Goal: Check status: Check status

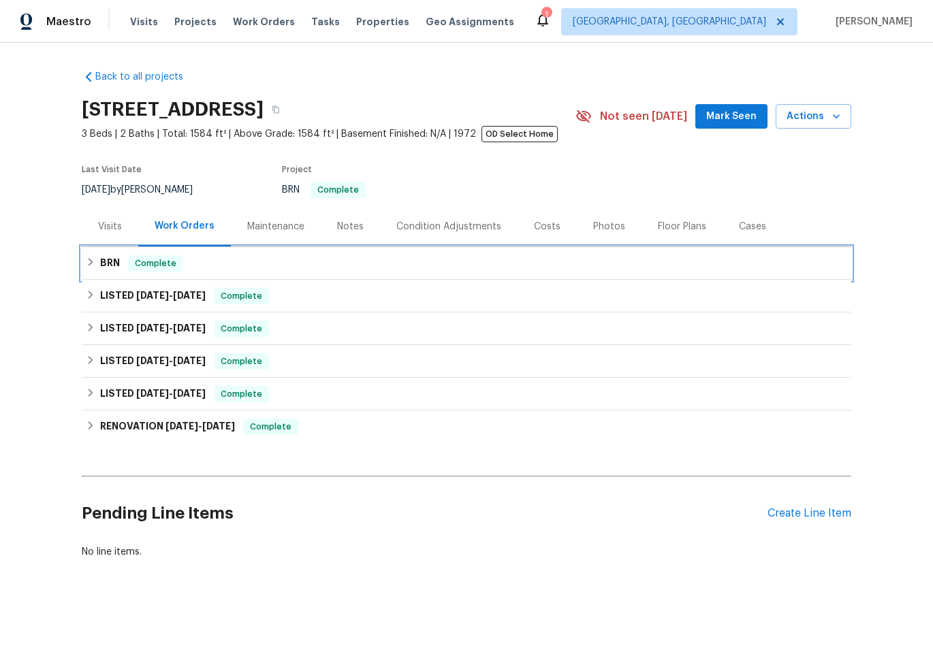
click at [365, 253] on div "BRN Complete" at bounding box center [466, 263] width 769 height 33
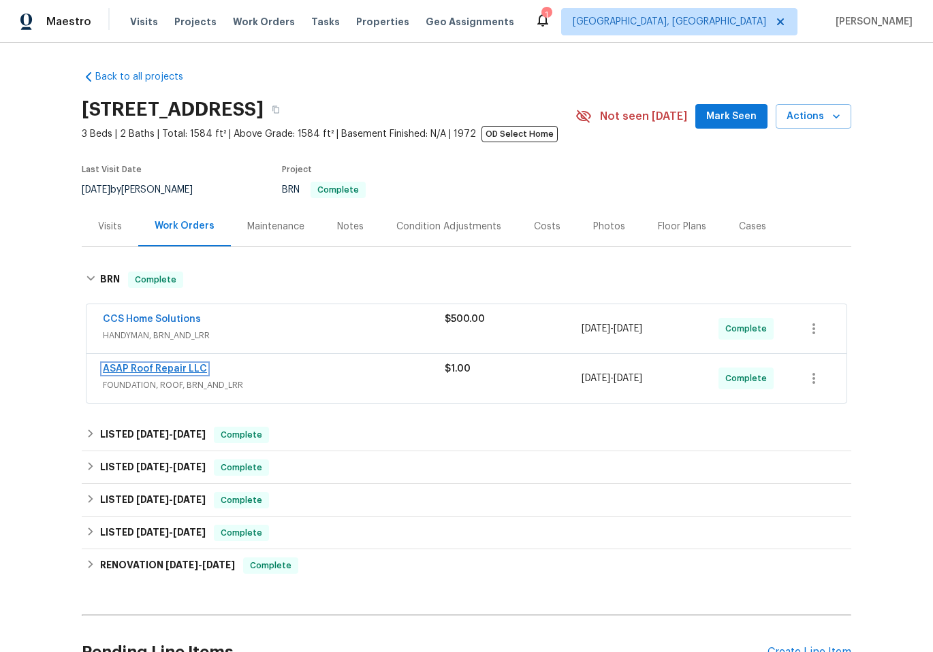
click at [159, 367] on link "ASAP Roof Repair LLC" at bounding box center [155, 369] width 104 height 10
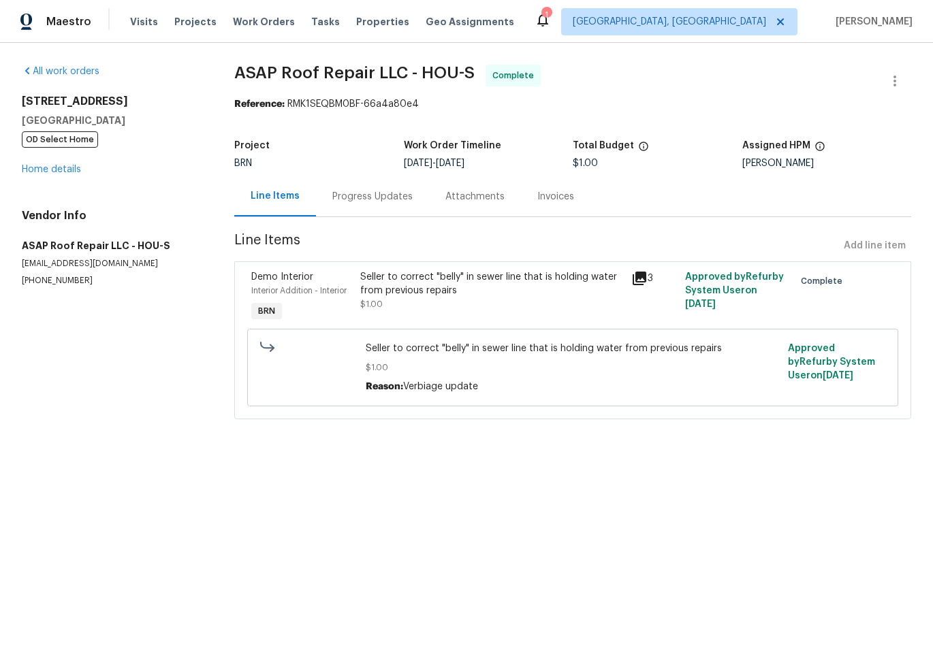
click at [347, 193] on div "Progress Updates" at bounding box center [372, 197] width 80 height 14
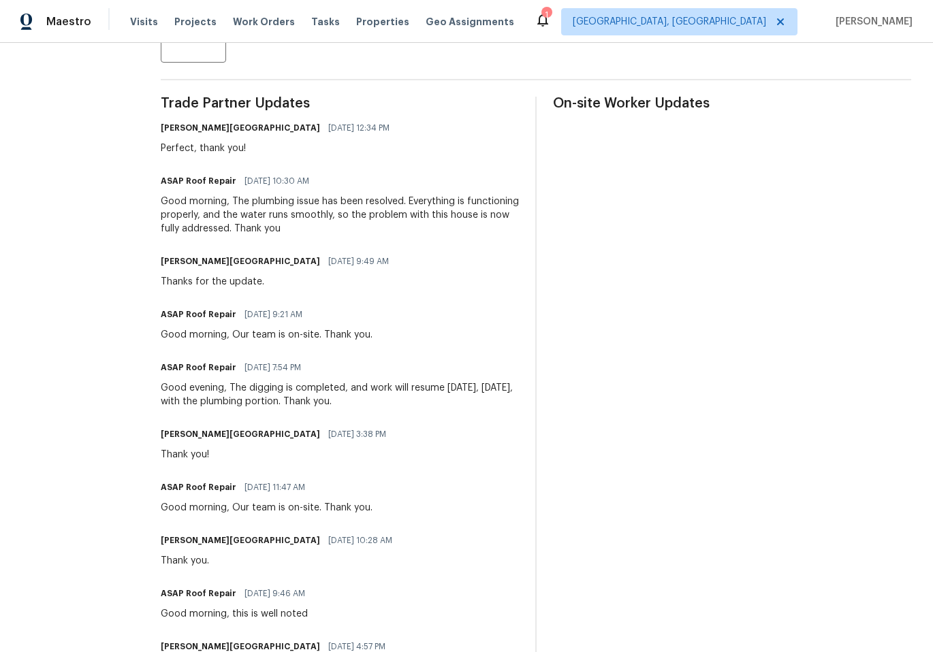
scroll to position [409, 0]
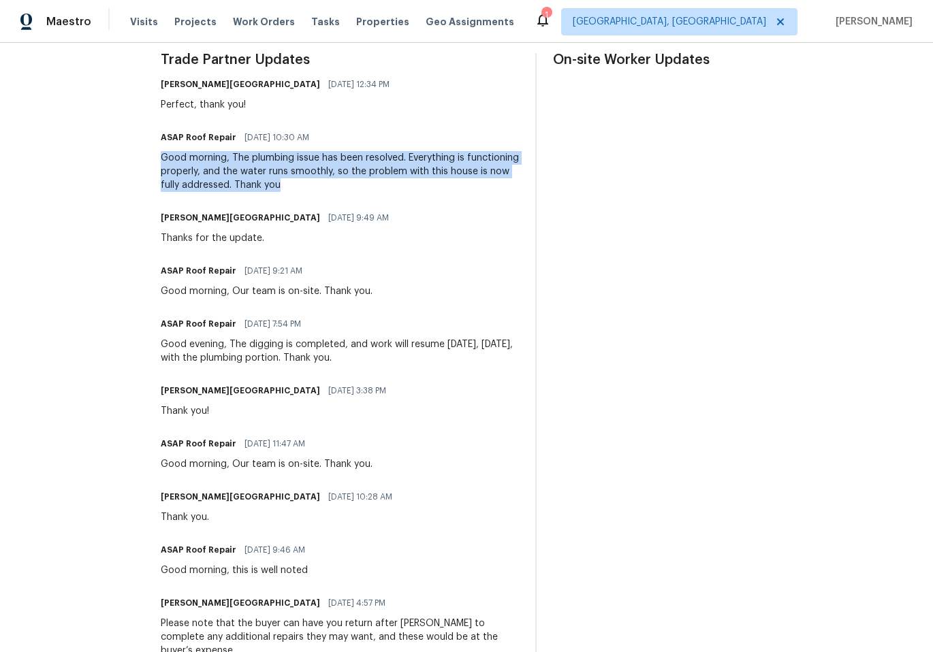
drag, startPoint x: 159, startPoint y: 160, endPoint x: 344, endPoint y: 189, distance: 186.7
click at [344, 189] on div "Good morning, The plumbing issue has been resolved. Everything is functioning p…" at bounding box center [340, 171] width 358 height 41
copy div "Good morning, The plumbing issue has been resolved. Everything is functioning p…"
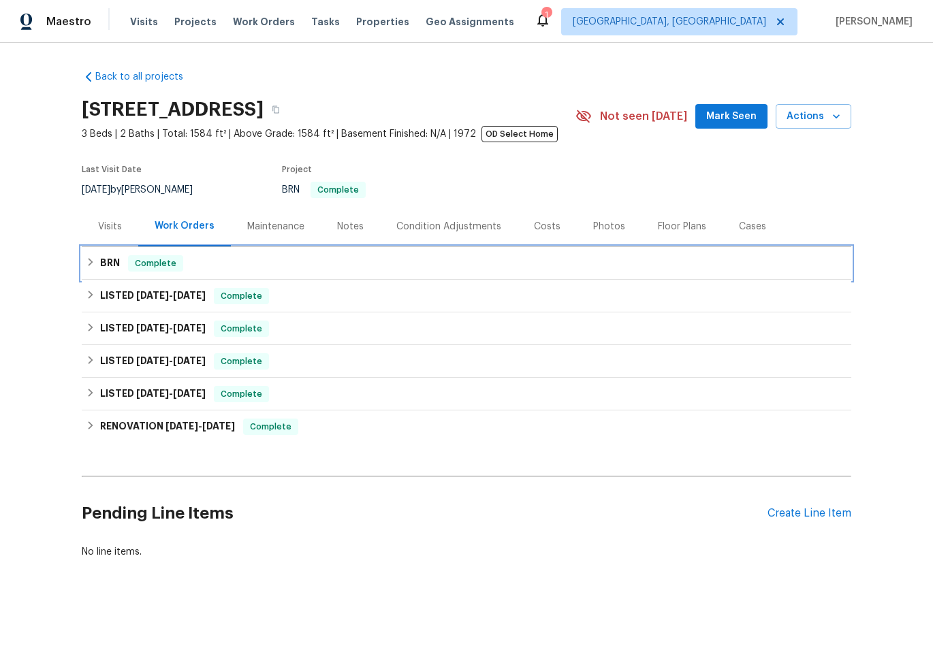
click at [242, 266] on div "BRN Complete" at bounding box center [466, 263] width 761 height 16
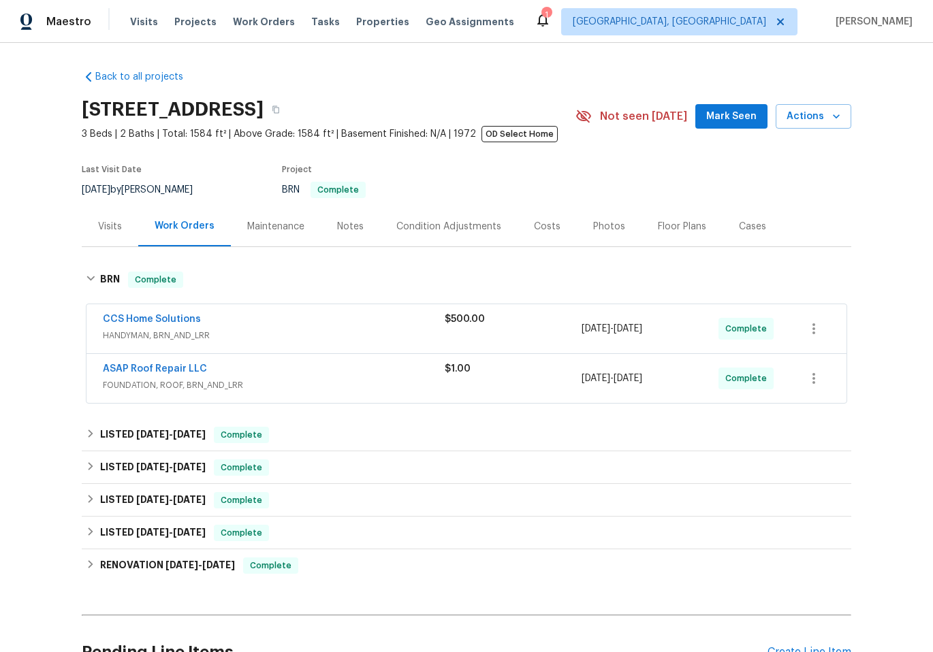
click at [368, 329] on span "HANDYMAN, BRN_AND_LRR" at bounding box center [274, 336] width 342 height 14
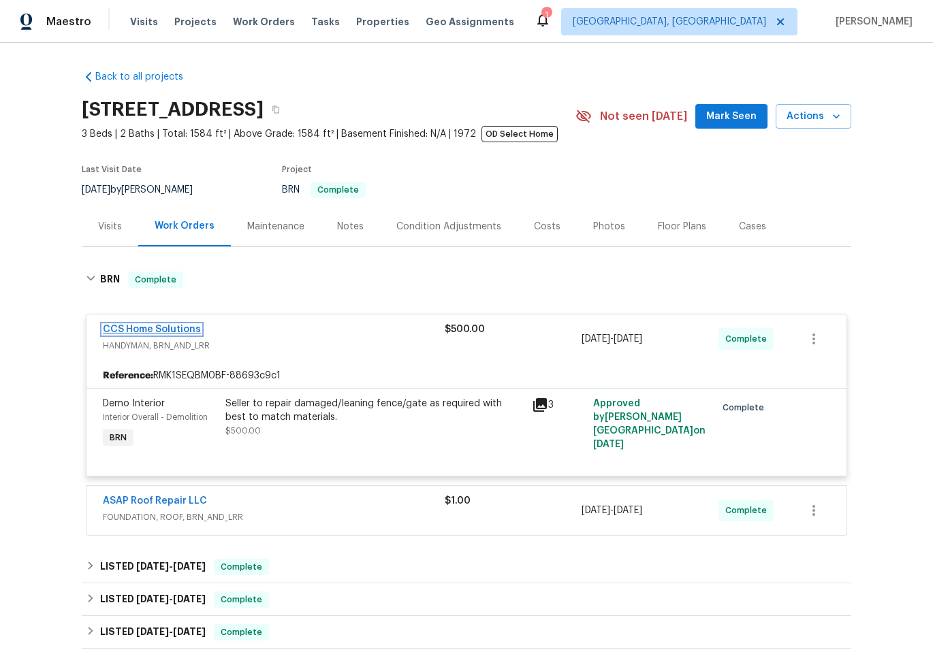
click at [165, 325] on link "CCS Home Solutions" at bounding box center [152, 330] width 98 height 10
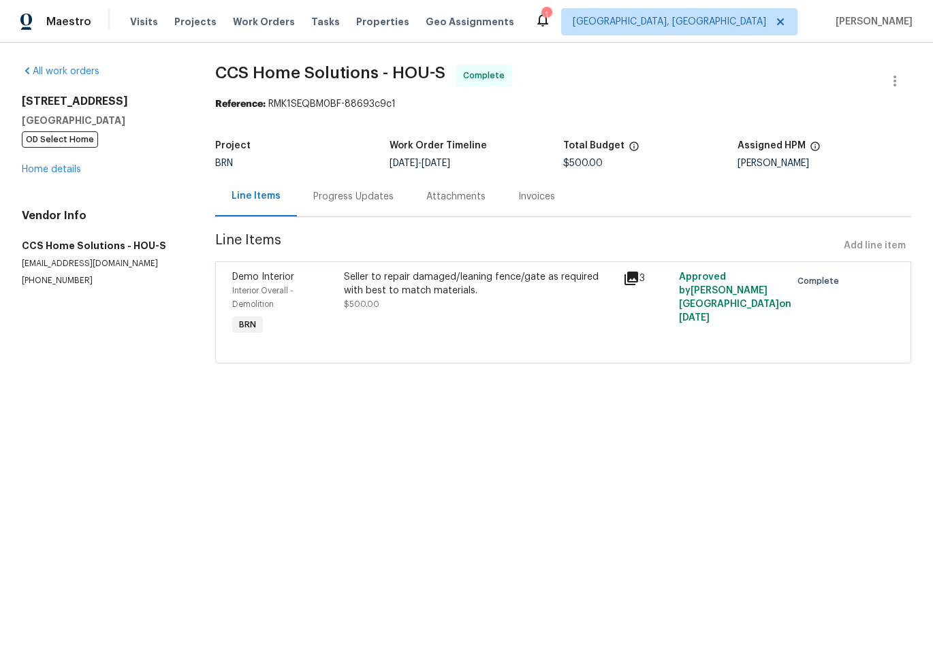
click at [478, 282] on div "Seller to repair damaged/leaning fence/gate as required with best to match mate…" at bounding box center [479, 283] width 271 height 27
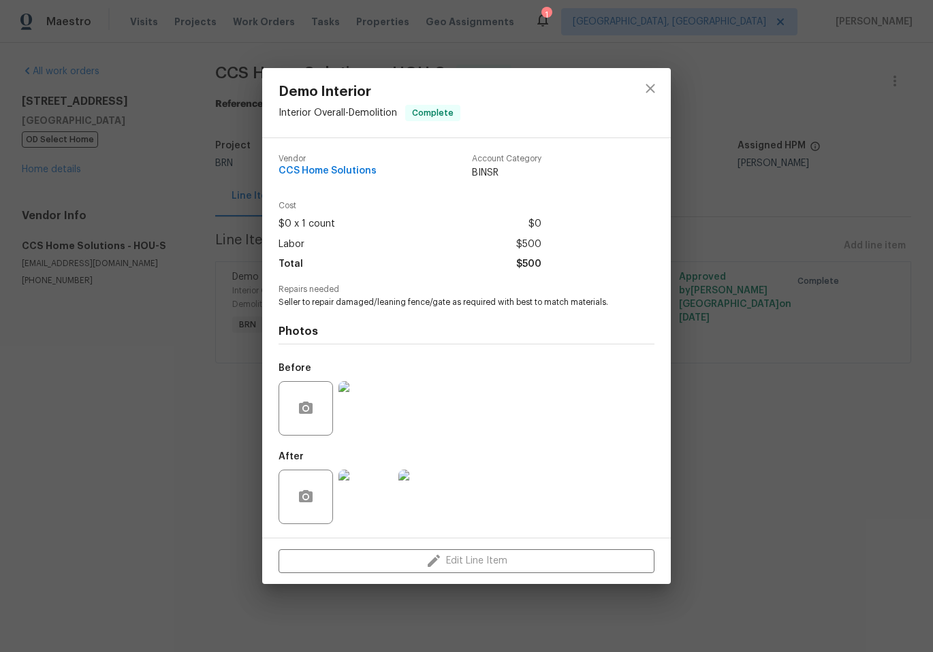
click at [378, 508] on img at bounding box center [365, 497] width 54 height 54
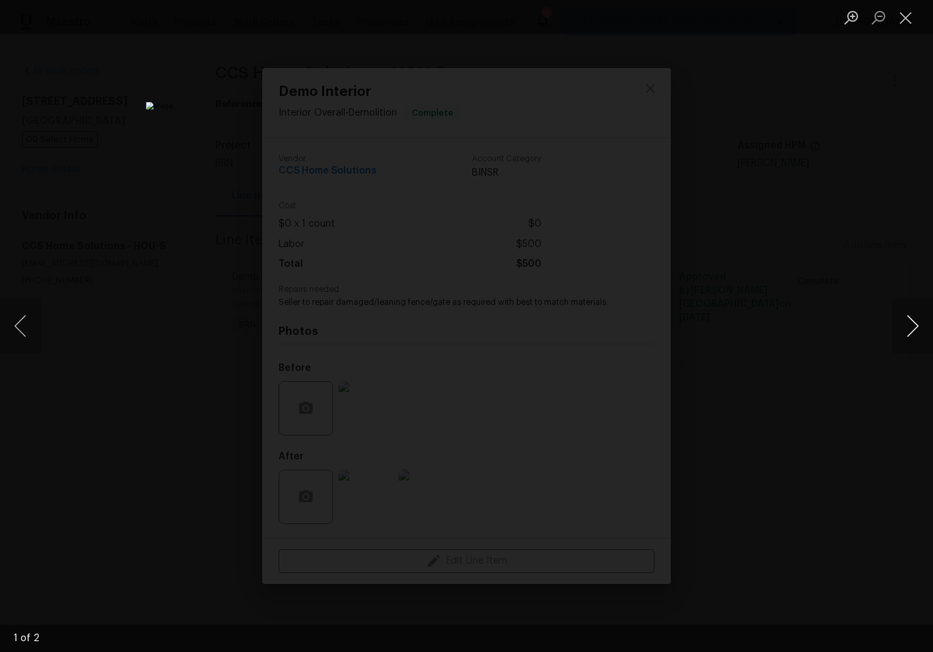
click at [907, 325] on button "Next image" at bounding box center [912, 326] width 41 height 54
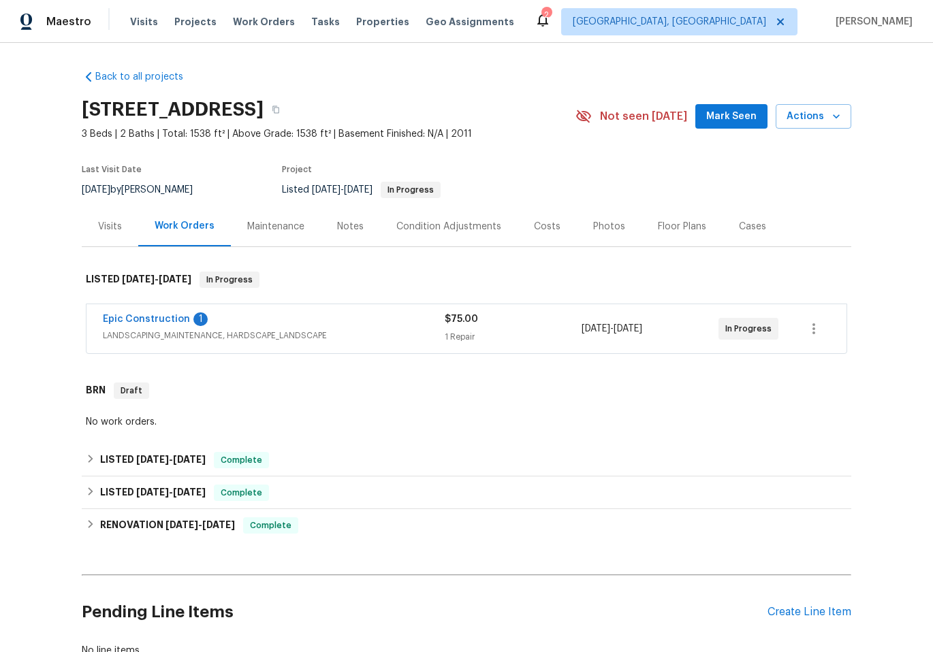
click at [338, 332] on span "LANDSCAPING_MAINTENANCE, HARDSCAPE_LANDSCAPE" at bounding box center [274, 336] width 342 height 14
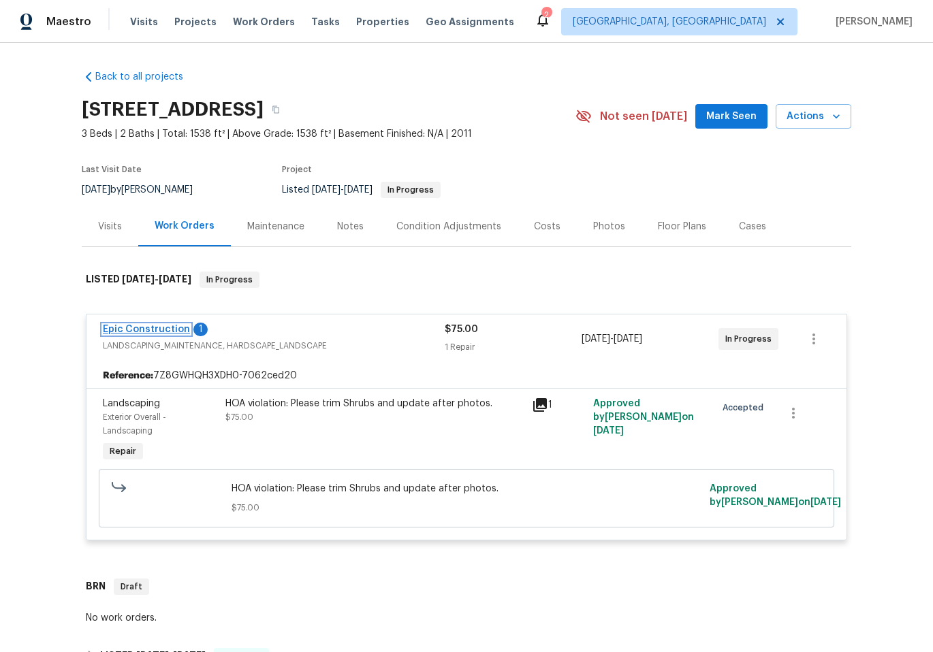
click at [151, 329] on link "Epic Construction" at bounding box center [146, 330] width 87 height 10
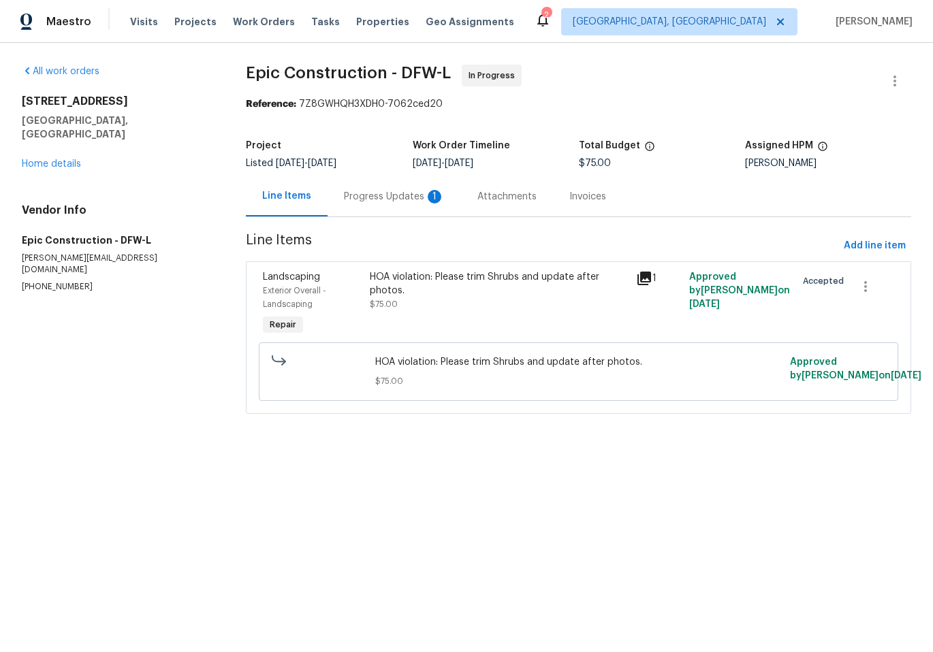
click at [382, 194] on div "Progress Updates 1" at bounding box center [394, 197] width 101 height 14
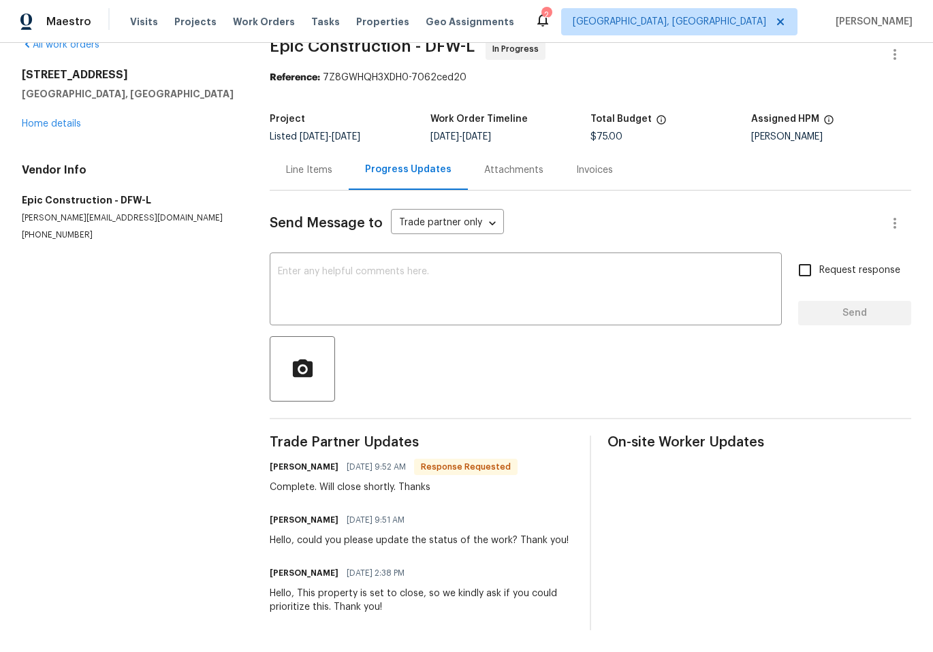
scroll to position [37, 0]
click at [314, 163] on div "Line Items" at bounding box center [309, 170] width 46 height 14
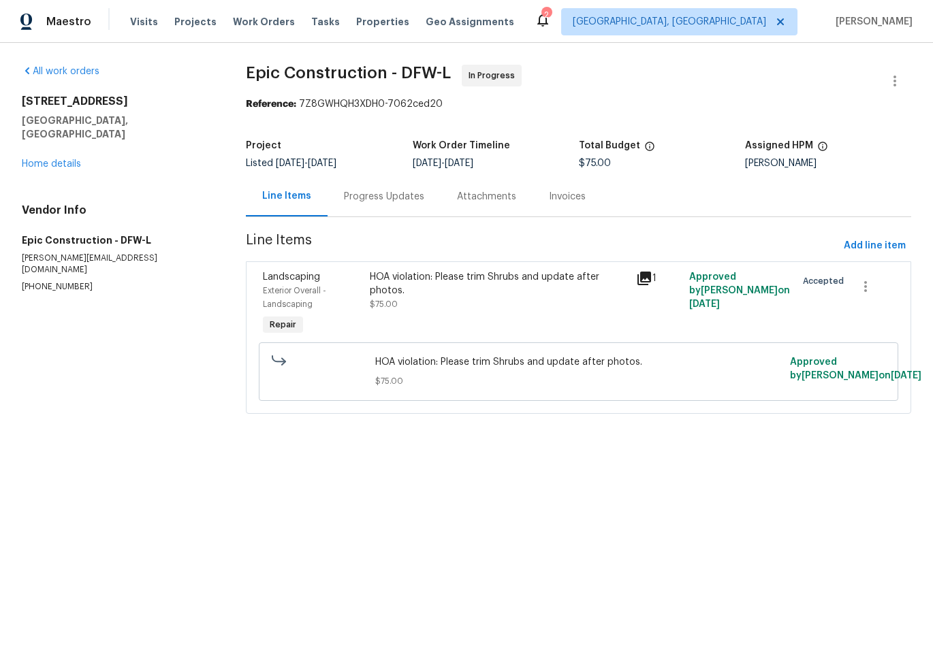
drag, startPoint x: 499, startPoint y: 251, endPoint x: 499, endPoint y: 263, distance: 12.9
click at [498, 259] on section "Epic Construction - DFW-L In Progress Reference: 7Z8GWHQH3XDH0-7062ced20 Projec…" at bounding box center [578, 248] width 665 height 366
click at [483, 285] on div "HOA violation: Please trim Shrubs and update after photos." at bounding box center [499, 283] width 258 height 27
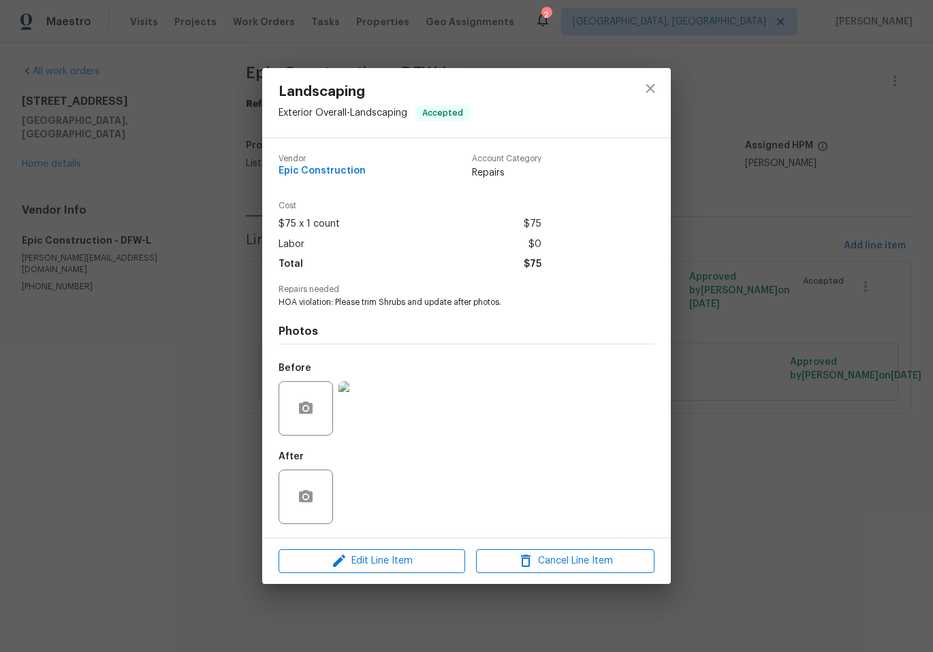
drag, startPoint x: 857, startPoint y: 483, endPoint x: 845, endPoint y: 494, distance: 16.4
click at [857, 483] on div "Landscaping Exterior Overall - Landscaping Accepted Vendor Epic Construction Ac…" at bounding box center [466, 326] width 933 height 652
